Goal: Task Accomplishment & Management: Complete application form

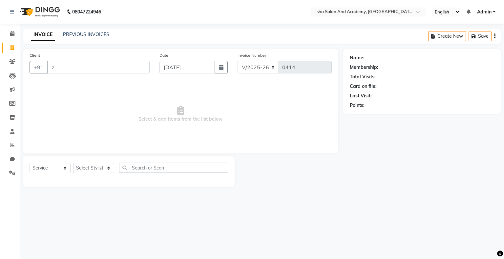
select select "8203"
select select "service"
click at [85, 65] on input "z" at bounding box center [98, 67] width 102 height 12
click at [108, 169] on select "Select Stylist [PERSON_NAME] [PERSON_NAME] [PERSON_NAME]" at bounding box center [93, 168] width 41 height 10
select select "77635"
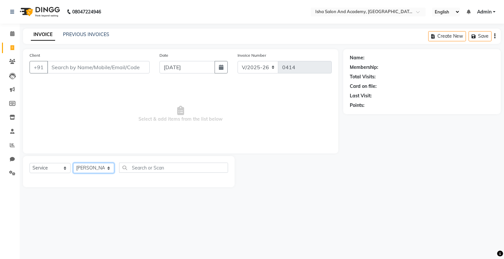
click at [73, 163] on select "Select Stylist [PERSON_NAME] [PERSON_NAME] [PERSON_NAME]" at bounding box center [93, 168] width 41 height 10
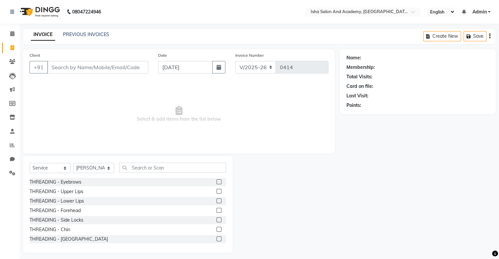
click at [216, 182] on label at bounding box center [218, 181] width 5 height 5
click at [216, 182] on input "checkbox" at bounding box center [218, 182] width 4 height 4
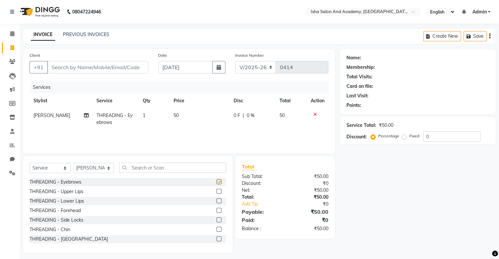
checkbox input "false"
click at [130, 67] on input "Client" at bounding box center [97, 67] width 101 height 12
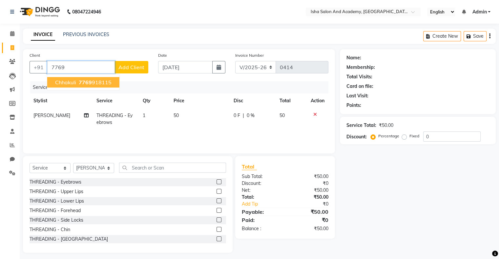
click at [113, 81] on button "chhakuli 7769 918115" at bounding box center [83, 82] width 72 height 10
type input "7769918115"
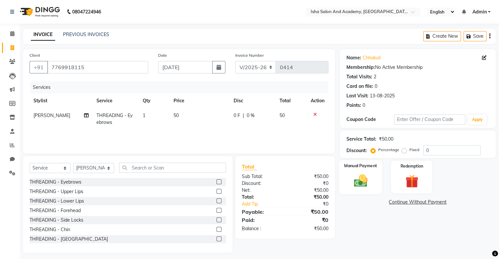
click at [367, 181] on img at bounding box center [360, 181] width 22 height 16
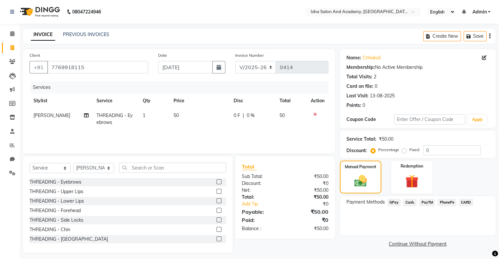
click at [425, 201] on span "PayTM" at bounding box center [427, 203] width 16 height 8
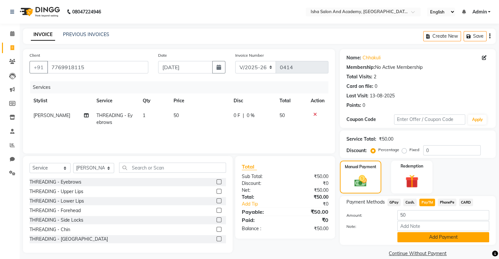
click at [436, 242] on button "Add Payment" at bounding box center [443, 237] width 92 height 10
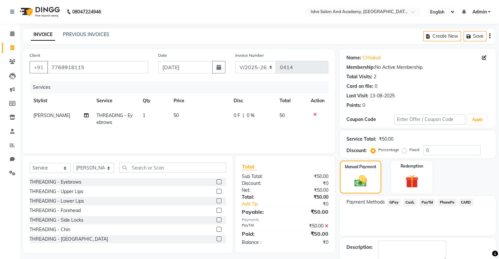
scroll to position [36, 0]
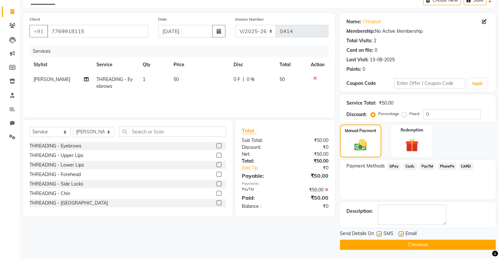
click at [419, 243] on button "Checkout" at bounding box center [418, 245] width 156 height 10
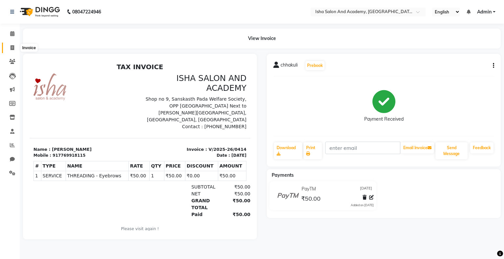
click at [12, 48] on icon at bounding box center [12, 47] width 4 height 5
select select "service"
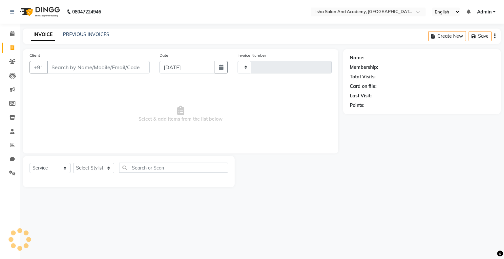
click at [12, 48] on icon at bounding box center [12, 47] width 4 height 5
select select "service"
type input "0415"
select select "8203"
drag, startPoint x: 94, startPoint y: 170, endPoint x: 92, endPoint y: 188, distance: 18.5
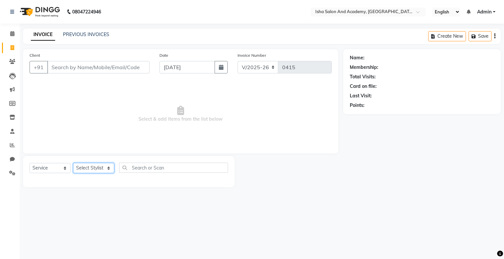
click at [92, 188] on main "INVOICE PREVIOUS INVOICES Create New Save Client +91 Date [DATE] Invoice Number…" at bounding box center [262, 113] width 484 height 169
click at [73, 163] on select "Select Stylist [PERSON_NAME] [PERSON_NAME] [PERSON_NAME]" at bounding box center [93, 168] width 41 height 10
click at [93, 170] on select "Select Stylist [PERSON_NAME] [PERSON_NAME] [PERSON_NAME]" at bounding box center [93, 168] width 41 height 10
select select "77637"
click at [73, 163] on select "Select Stylist [PERSON_NAME] [PERSON_NAME] [PERSON_NAME]" at bounding box center [93, 168] width 41 height 10
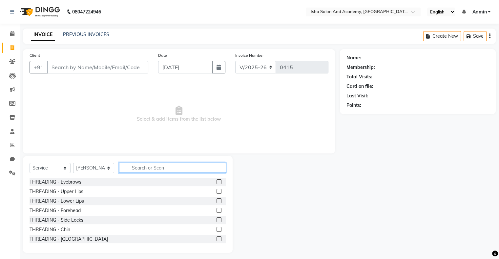
click at [160, 171] on input "text" at bounding box center [172, 168] width 107 height 10
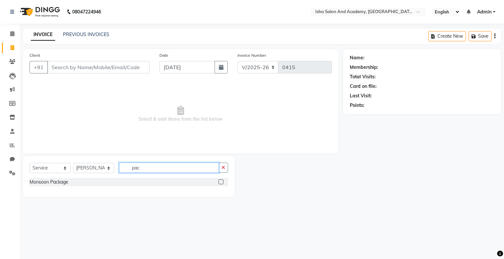
type input "pac"
click at [88, 186] on div "Monsoon Package" at bounding box center [129, 182] width 198 height 8
click at [220, 179] on div at bounding box center [223, 182] width 10 height 8
click at [220, 182] on label at bounding box center [220, 181] width 5 height 5
click at [220, 182] on input "checkbox" at bounding box center [220, 182] width 4 height 4
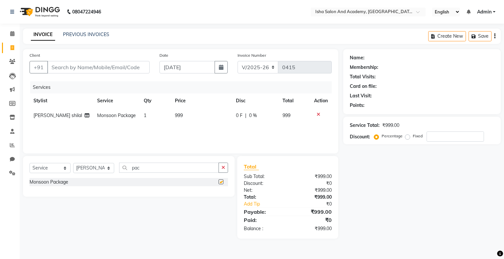
checkbox input "false"
click at [108, 120] on td "Monsoon Package" at bounding box center [116, 115] width 47 height 15
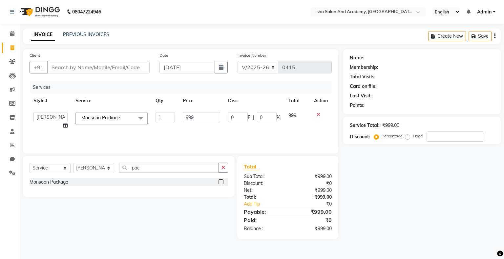
click at [138, 116] on span at bounding box center [140, 118] width 13 height 12
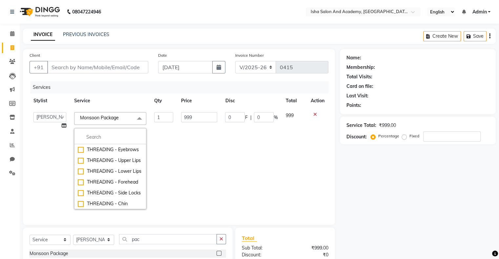
click at [187, 158] on td "999" at bounding box center [199, 160] width 44 height 105
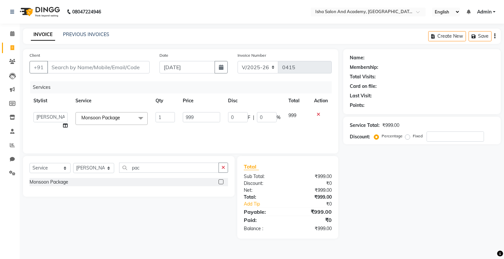
click at [318, 115] on icon at bounding box center [318, 114] width 4 height 5
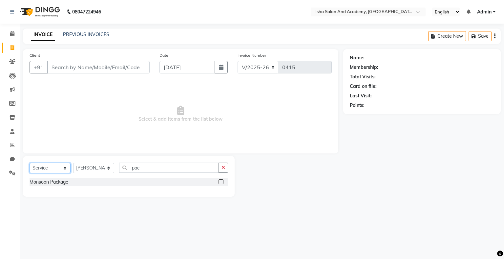
click at [66, 170] on select "Select Service Product Membership Package Voucher Prepaid Gift Card" at bounding box center [50, 168] width 41 height 10
click at [225, 169] on button "button" at bounding box center [223, 168] width 10 height 10
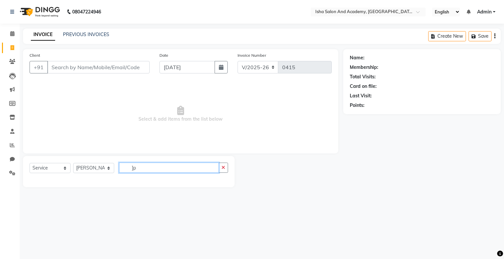
type input "]"
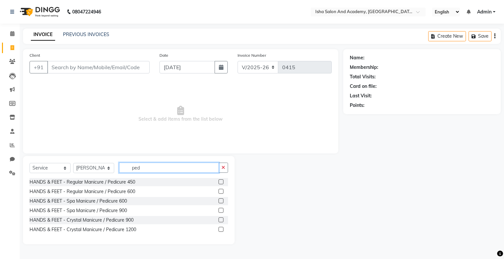
type input "ped"
click at [221, 191] on label at bounding box center [220, 191] width 5 height 5
click at [221, 191] on input "checkbox" at bounding box center [220, 192] width 4 height 4
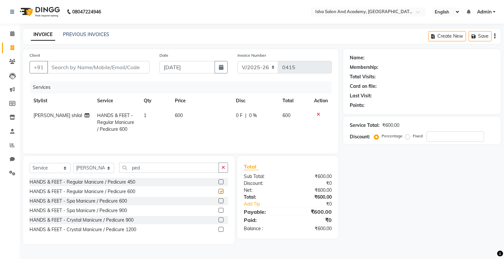
checkbox input "false"
click at [220, 181] on label at bounding box center [220, 181] width 5 height 5
click at [220, 181] on input "checkbox" at bounding box center [220, 182] width 4 height 4
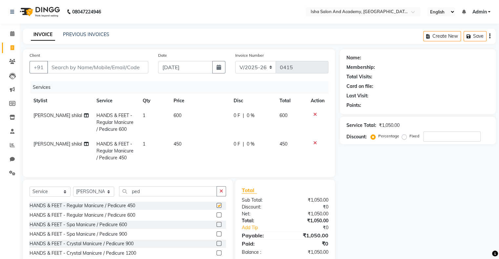
checkbox input "false"
click at [235, 145] on span "0 F" at bounding box center [236, 144] width 7 height 7
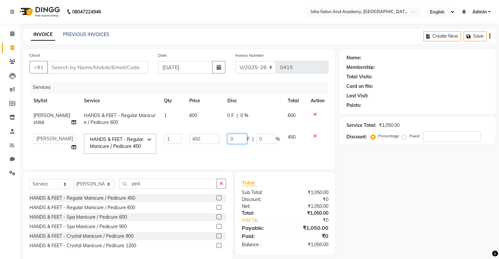
click at [241, 135] on input "0" at bounding box center [237, 139] width 20 height 10
type input "50"
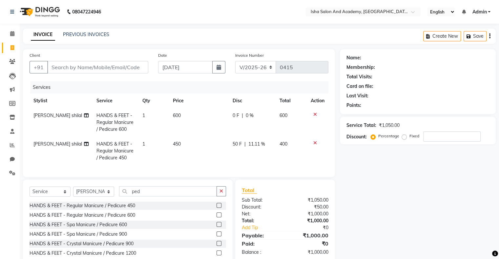
click at [174, 146] on span "450" at bounding box center [177, 144] width 8 height 6
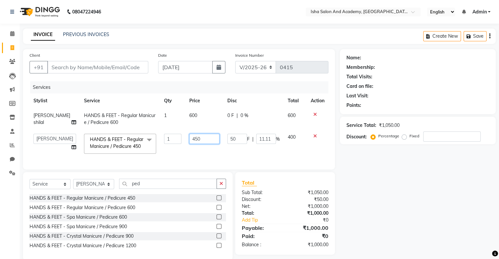
click at [189, 141] on input "450" at bounding box center [204, 139] width 30 height 10
type input "550"
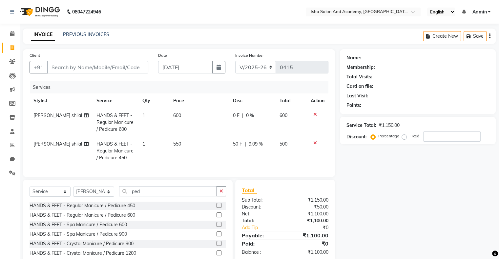
click at [194, 151] on td "550" at bounding box center [199, 151] width 60 height 29
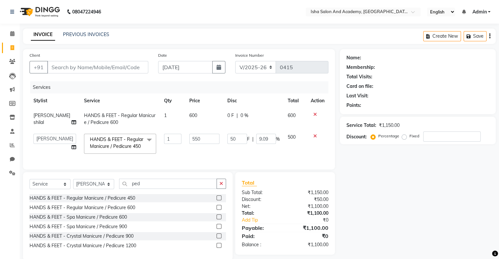
click at [189, 116] on span "600" at bounding box center [193, 115] width 8 height 6
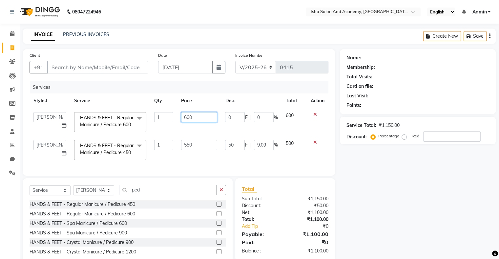
click at [186, 117] on input "600" at bounding box center [199, 117] width 36 height 10
click at [189, 116] on input "600" at bounding box center [199, 117] width 36 height 10
type input "650"
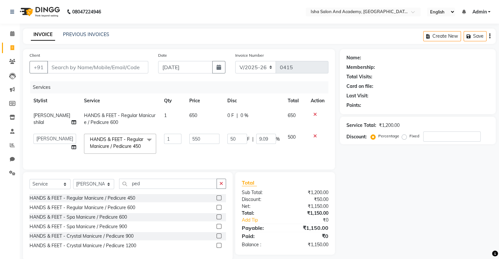
click at [205, 134] on tbody "[PERSON_NAME] shilal HANDS & FEET - Regular Manicure / Pedicure 600 1 650 0 F |…" at bounding box center [179, 133] width 299 height 50
click at [241, 152] on td "50 F | 9.09 %" at bounding box center [253, 144] width 60 height 28
click at [228, 116] on span "0 F" at bounding box center [230, 115] width 7 height 7
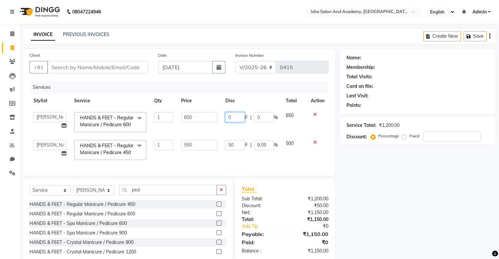
click at [236, 119] on input "0" at bounding box center [235, 117] width 20 height 10
type input "100"
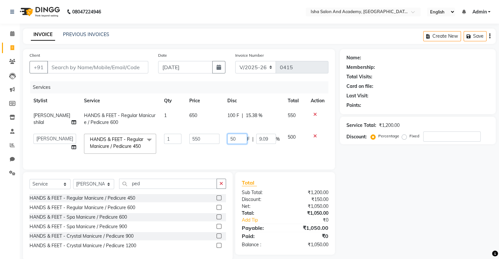
click at [236, 153] on td "50 F | 9.09 %" at bounding box center [253, 144] width 60 height 28
type input "5"
type input "100"
click at [247, 157] on td "100 F | 9.09 %" at bounding box center [253, 144] width 60 height 28
click at [228, 154] on td "100 F | 18.18 %" at bounding box center [253, 144] width 60 height 28
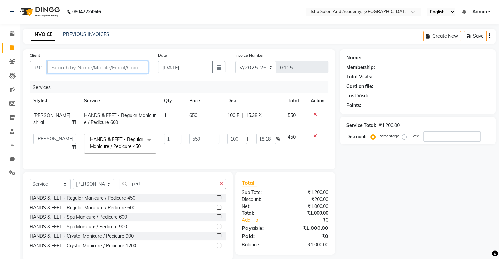
click at [97, 64] on input "Client" at bounding box center [97, 67] width 101 height 12
type input "8"
type input "0"
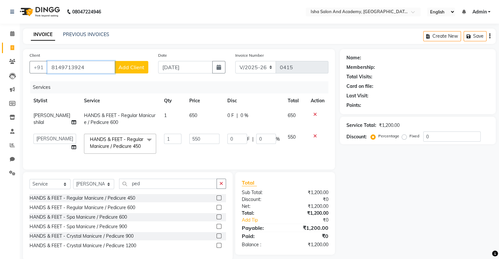
type input "8149713924"
click at [126, 69] on span "Add Client" at bounding box center [131, 67] width 26 height 7
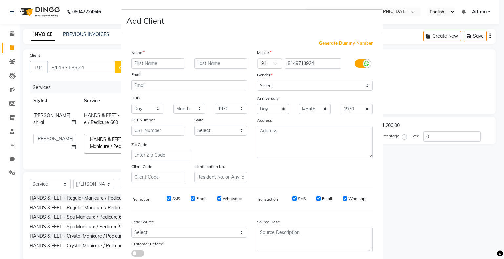
click at [144, 66] on input "text" at bounding box center [157, 63] width 53 height 10
type input "[PERSON_NAME]"
click at [274, 84] on select "Select [DEMOGRAPHIC_DATA] [DEMOGRAPHIC_DATA] Other Prefer Not To Say" at bounding box center [315, 86] width 116 height 10
select select "[DEMOGRAPHIC_DATA]"
click at [257, 81] on select "Select [DEMOGRAPHIC_DATA] [DEMOGRAPHIC_DATA] Other Prefer Not To Say" at bounding box center [315, 86] width 116 height 10
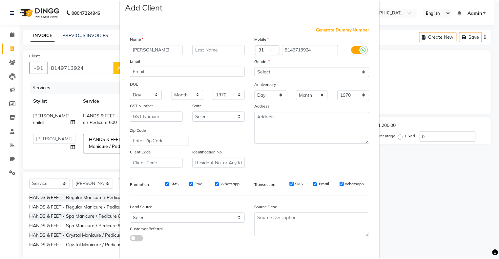
scroll to position [47, 0]
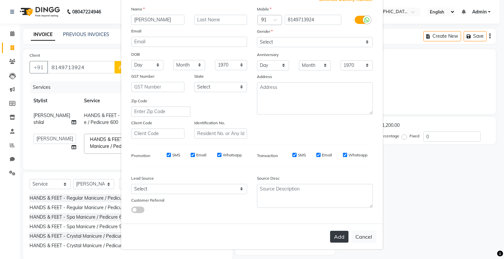
click at [341, 237] on button "Add" at bounding box center [339, 237] width 18 height 12
select select
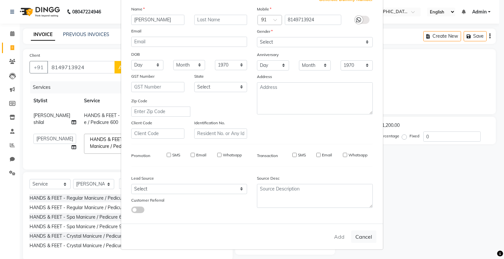
select select
checkbox input "false"
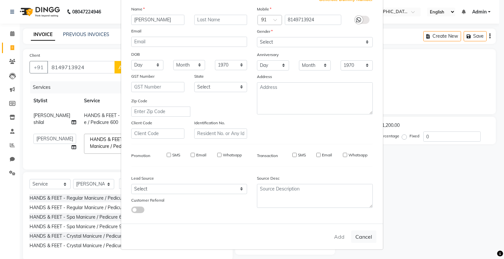
checkbox input "false"
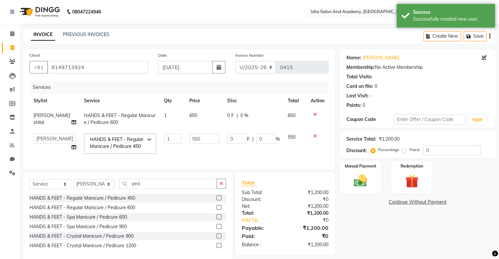
click at [229, 116] on span "0 F" at bounding box center [230, 115] width 7 height 7
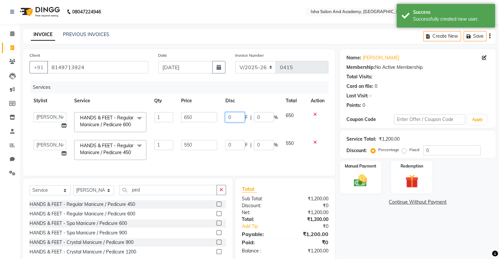
click at [235, 117] on input "0" at bounding box center [235, 117] width 20 height 10
type input "100"
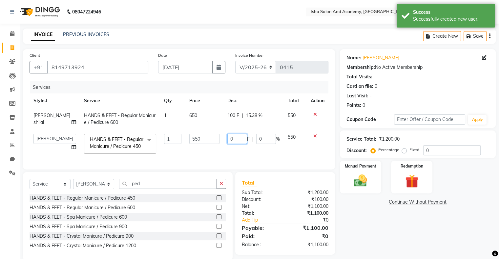
click at [237, 153] on td "0 F | 0 %" at bounding box center [253, 144] width 60 height 28
type input "100"
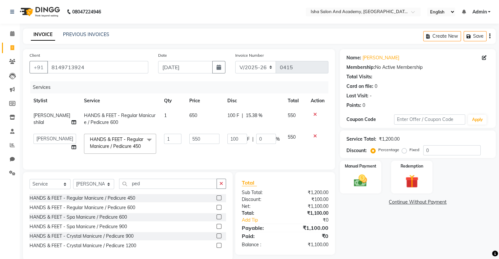
click at [265, 157] on td "100 F | 0 %" at bounding box center [253, 144] width 60 height 28
click at [355, 183] on img at bounding box center [360, 181] width 22 height 16
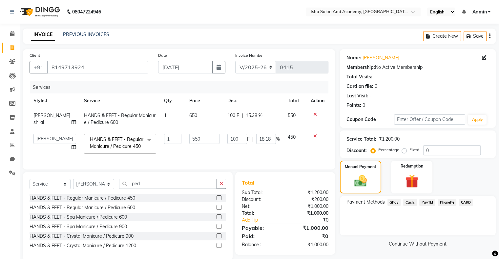
click at [411, 203] on span "Cash." at bounding box center [409, 203] width 13 height 8
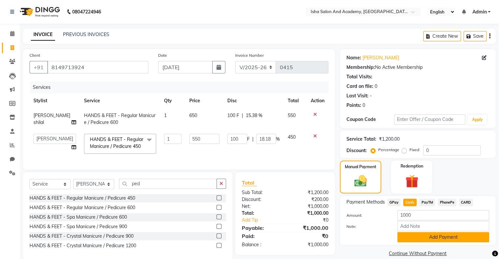
click at [435, 238] on button "Add Payment" at bounding box center [443, 237] width 92 height 10
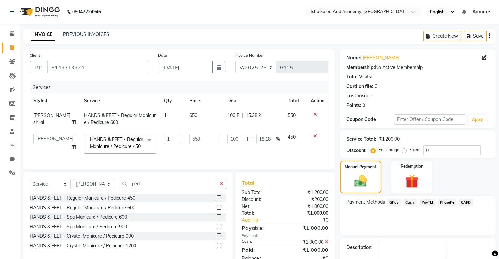
scroll to position [36, 0]
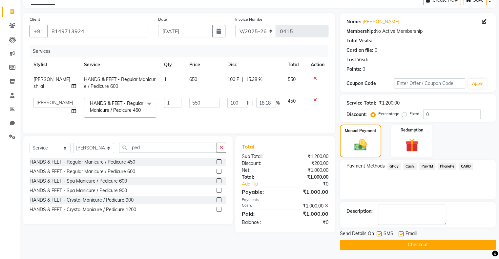
click at [438, 246] on button "Checkout" at bounding box center [418, 245] width 156 height 10
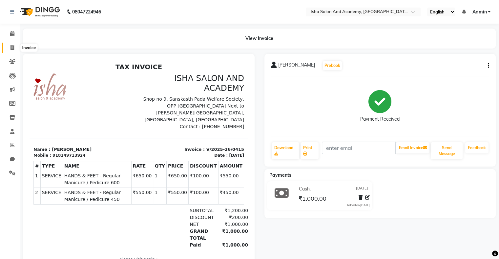
click at [14, 48] on span at bounding box center [12, 48] width 11 height 8
select select "service"
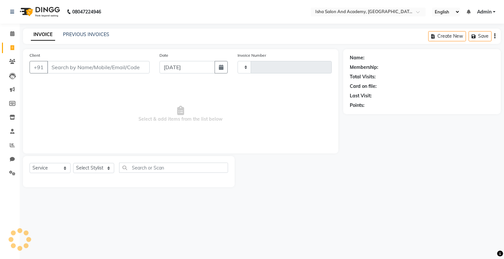
click at [14, 48] on span at bounding box center [12, 48] width 11 height 8
select select "8203"
select select "service"
click at [65, 68] on input "Client" at bounding box center [98, 67] width 102 height 12
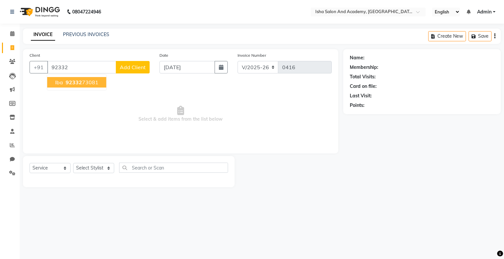
click at [72, 83] on span "92332" at bounding box center [74, 82] width 16 height 7
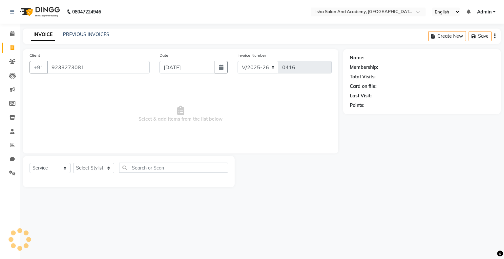
type input "9233273081"
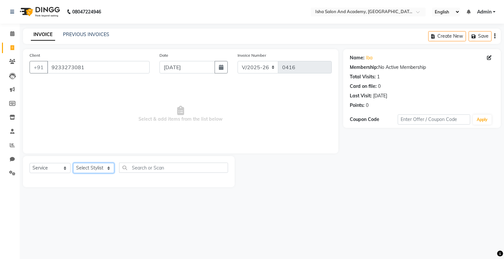
click at [94, 170] on select "Select Stylist [PERSON_NAME] [PERSON_NAME] [PERSON_NAME]" at bounding box center [93, 168] width 41 height 10
select select "77637"
click at [73, 163] on select "Select Stylist [PERSON_NAME] [PERSON_NAME] [PERSON_NAME]" at bounding box center [93, 168] width 41 height 10
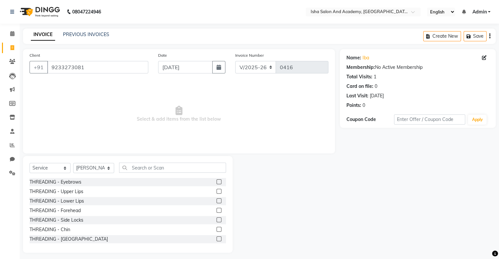
click at [216, 182] on label at bounding box center [218, 181] width 5 height 5
click at [216, 182] on input "checkbox" at bounding box center [218, 182] width 4 height 4
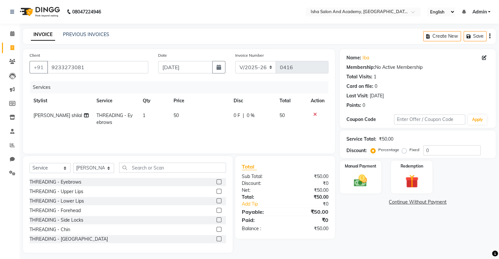
click at [216, 183] on label at bounding box center [218, 181] width 5 height 5
click at [216, 183] on input "checkbox" at bounding box center [218, 182] width 4 height 4
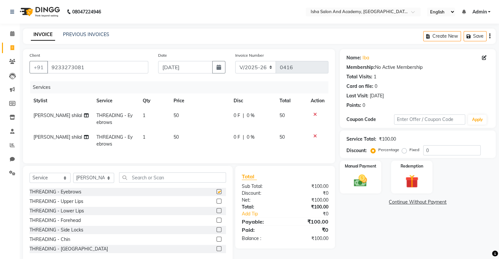
checkbox input "false"
click at [359, 186] on img at bounding box center [360, 181] width 22 height 16
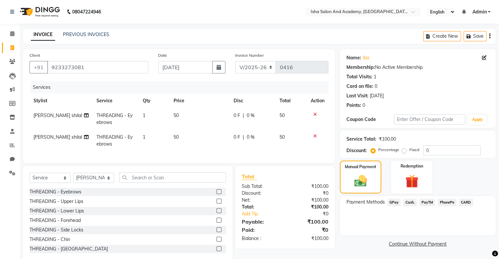
click at [408, 201] on span "Cash." at bounding box center [409, 203] width 13 height 8
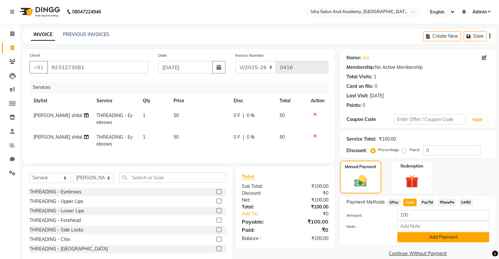
click at [415, 237] on button "Add Payment" at bounding box center [443, 237] width 92 height 10
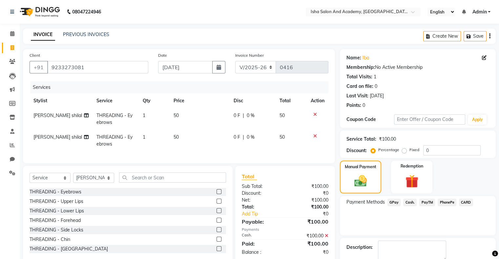
scroll to position [36, 0]
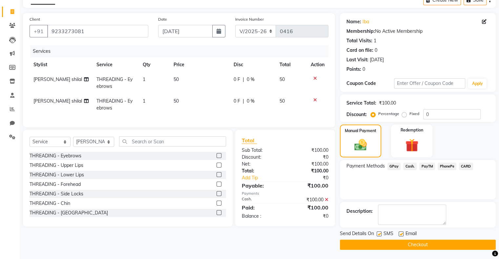
click at [405, 242] on button "Checkout" at bounding box center [418, 245] width 156 height 10
